Goal: Information Seeking & Learning: Learn about a topic

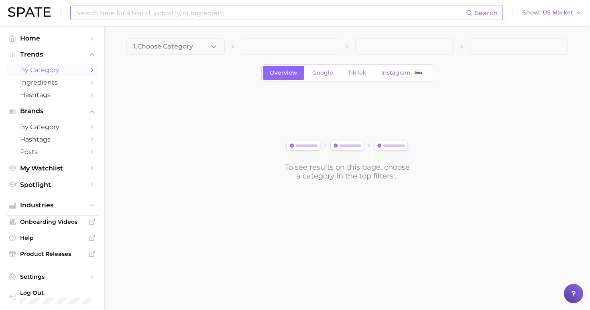
click at [240, 8] on input at bounding box center [270, 13] width 390 height 14
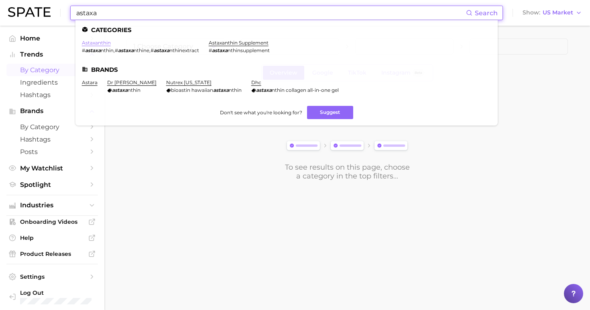
type input "astaxa"
click at [100, 42] on link "astaxanthin" at bounding box center [96, 43] width 29 height 6
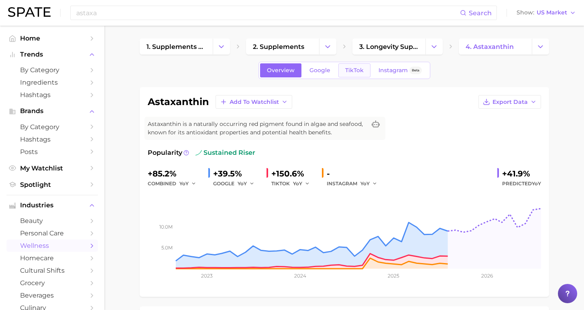
click at [354, 72] on span "TikTok" at bounding box center [354, 70] width 18 height 7
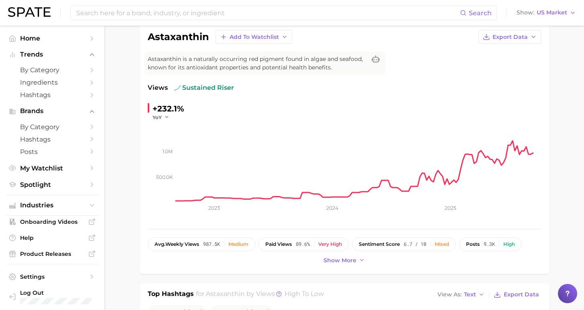
scroll to position [6, 0]
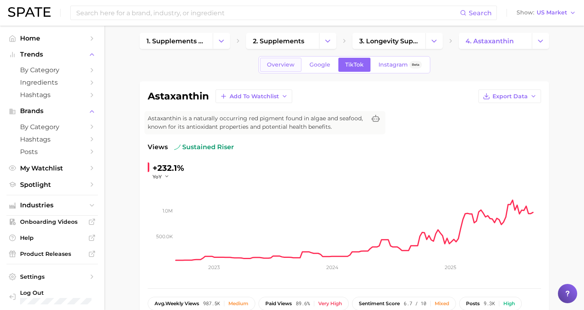
click at [283, 64] on span "Overview" at bounding box center [281, 64] width 28 height 7
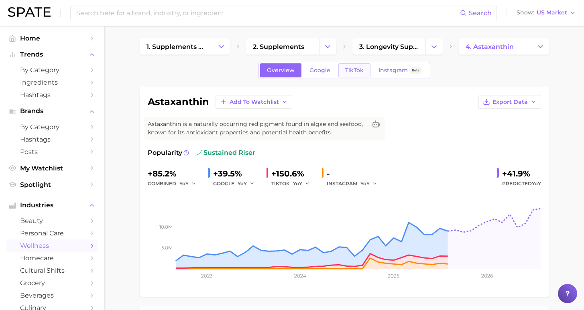
click at [360, 67] on link "TikTok" at bounding box center [354, 70] width 32 height 14
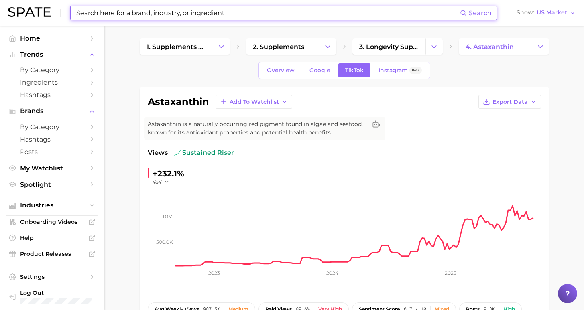
click at [179, 12] on input at bounding box center [267, 13] width 384 height 14
click at [50, 69] on span "by Category" at bounding box center [52, 70] width 64 height 8
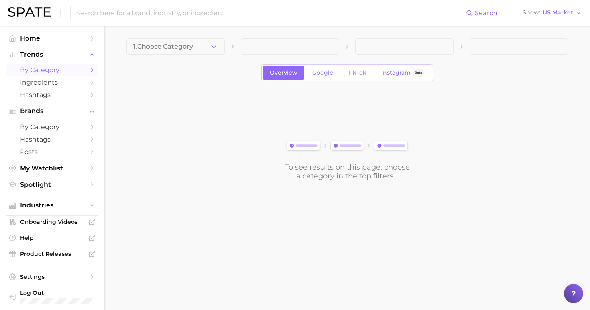
drag, startPoint x: 188, startPoint y: 44, endPoint x: 187, endPoint y: 51, distance: 7.6
click at [188, 44] on span "1. Choose Category" at bounding box center [163, 46] width 60 height 7
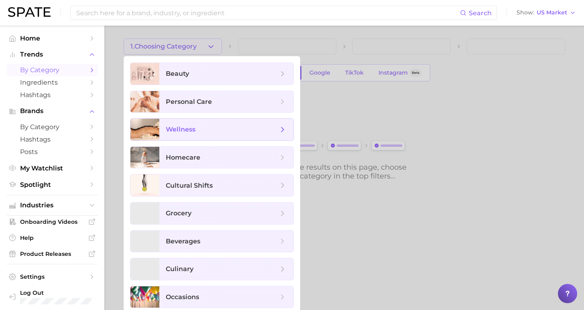
click at [186, 128] on span "wellness" at bounding box center [181, 130] width 30 height 8
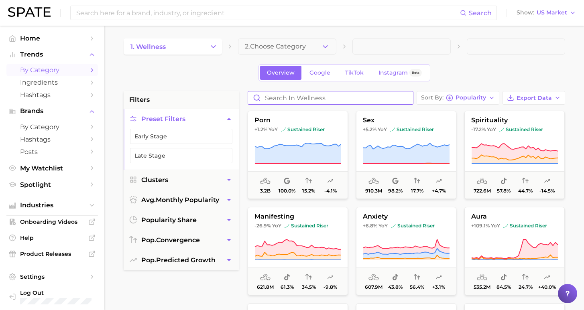
click at [337, 98] on input "Search in wellness" at bounding box center [330, 97] width 165 height 13
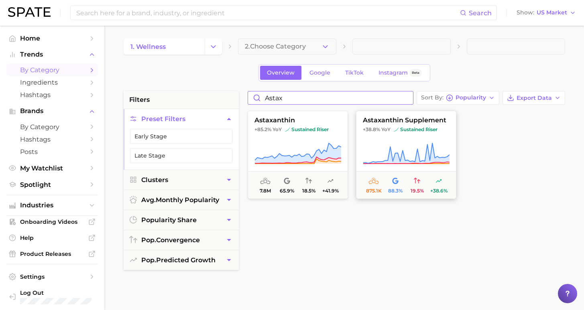
type input "astax"
click at [379, 133] on button "astaxanthin supplement +38.8% YoY sustained riser 875.1k 88.3% 19.5% +38.6%" at bounding box center [406, 155] width 100 height 88
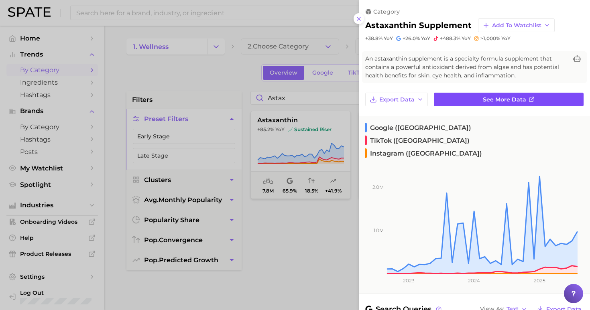
click at [492, 103] on link "See more data" at bounding box center [509, 100] width 150 height 14
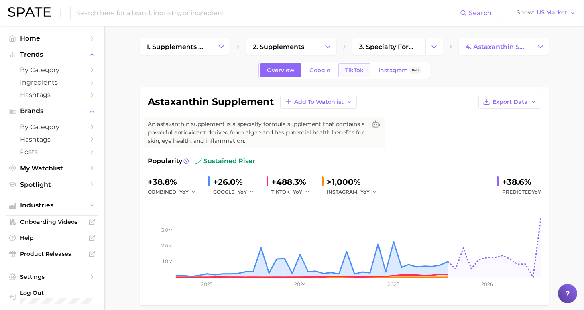
click at [359, 71] on span "TikTok" at bounding box center [354, 70] width 18 height 7
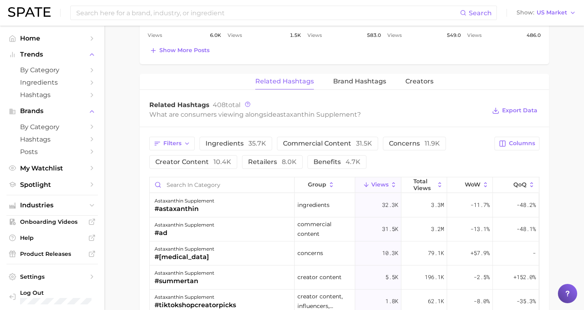
scroll to position [576, 0]
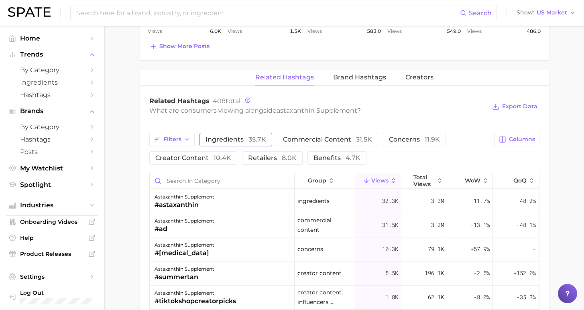
click at [234, 134] on button "ingredients 35.7k" at bounding box center [235, 140] width 73 height 14
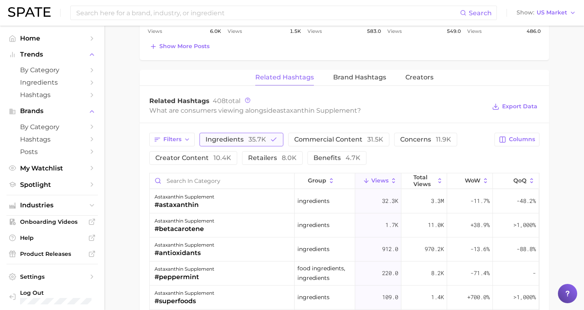
click at [248, 138] on span "35.7k" at bounding box center [257, 140] width 18 height 8
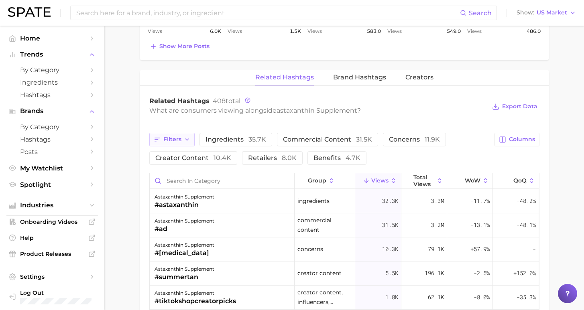
click at [184, 140] on icon "button" at bounding box center [187, 139] width 6 height 6
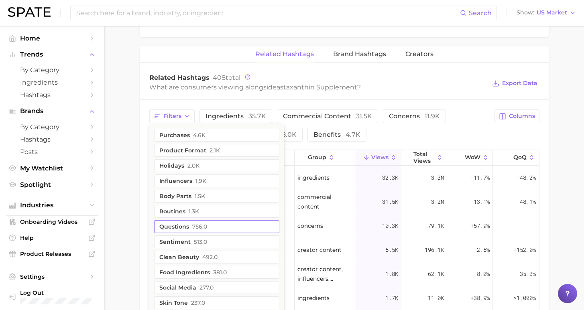
scroll to position [619, 0]
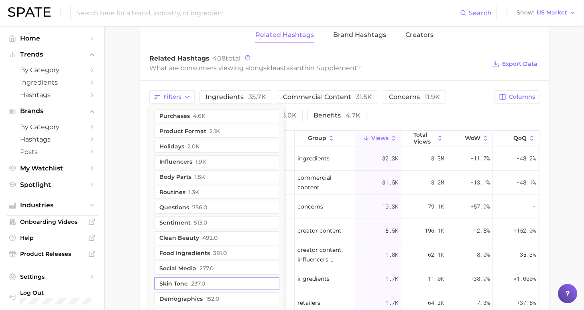
click at [208, 298] on span "152.0" at bounding box center [212, 299] width 13 height 6
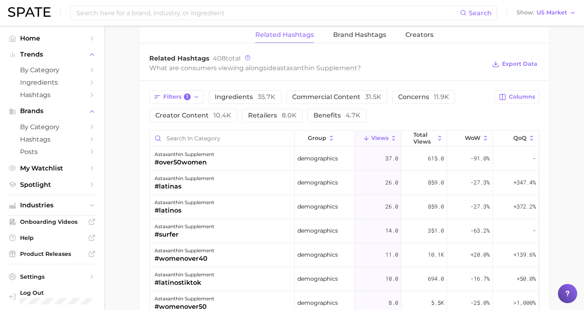
click at [434, 110] on div "Filters 1 ingredients 35.7k commercial content 31.5k concerns 11.9k creator con…" at bounding box center [319, 106] width 341 height 32
click at [189, 97] on span "1" at bounding box center [187, 97] width 7 height 7
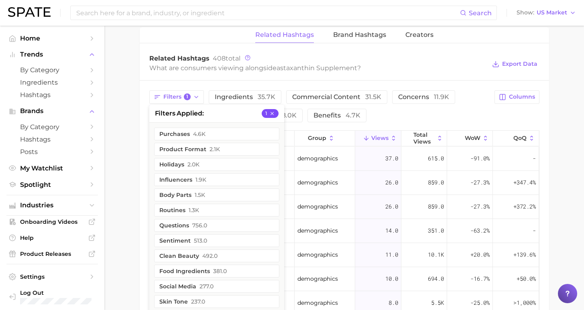
click at [276, 112] on button "1" at bounding box center [270, 113] width 17 height 9
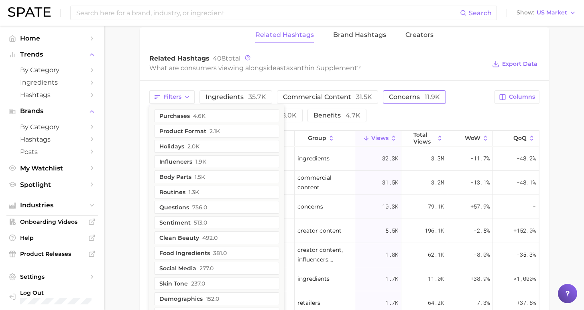
click at [401, 96] on span "concerns 11.9k" at bounding box center [414, 97] width 51 height 6
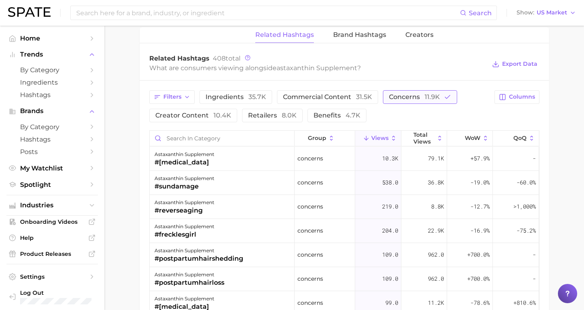
click at [393, 98] on span "concerns 11.9k" at bounding box center [414, 97] width 51 height 6
click at [324, 116] on span "benefits 4.7k" at bounding box center [336, 115] width 47 height 6
click at [425, 96] on span "11.9k" at bounding box center [432, 97] width 15 height 8
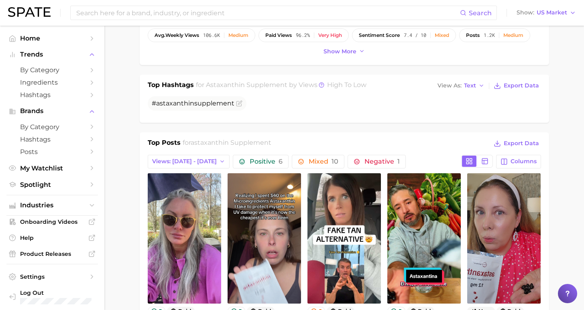
scroll to position [361, 0]
